Goal: Find specific page/section: Find specific page/section

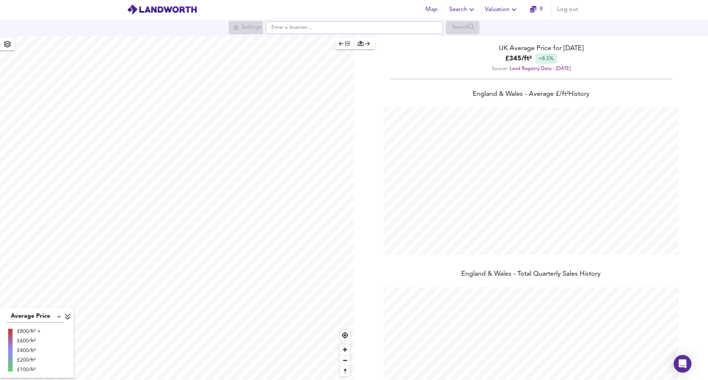
scroll to position [380, 708]
paste input "SN5 3PN"
click at [315, 43] on small "Washpool, [GEOGRAPHIC_DATA]" at bounding box center [336, 42] width 65 height 4
type input "Washpool, Swindon SN5 3PN"
checkbox input "false"
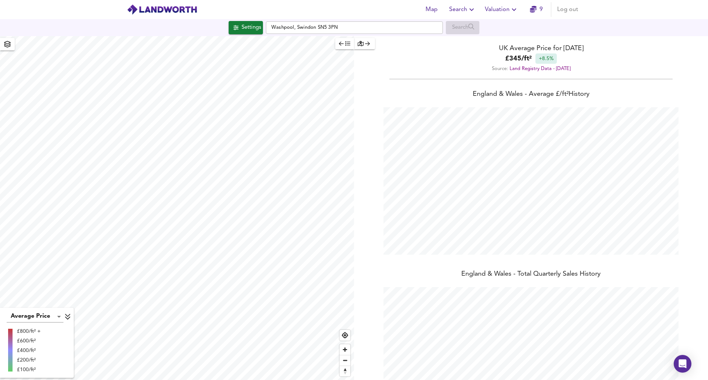
checkbox input "true"
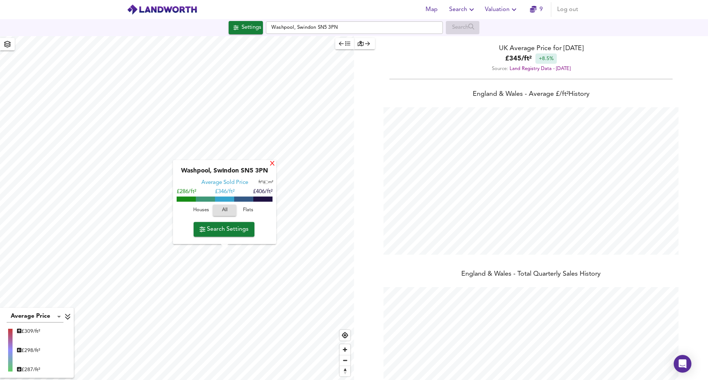
click at [273, 164] on div "X" at bounding box center [272, 164] width 6 height 7
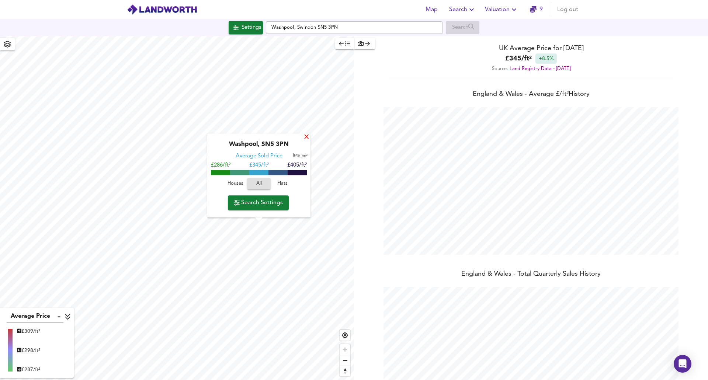
click at [305, 139] on div "X" at bounding box center [306, 137] width 6 height 7
